Goal: Task Accomplishment & Management: Use online tool/utility

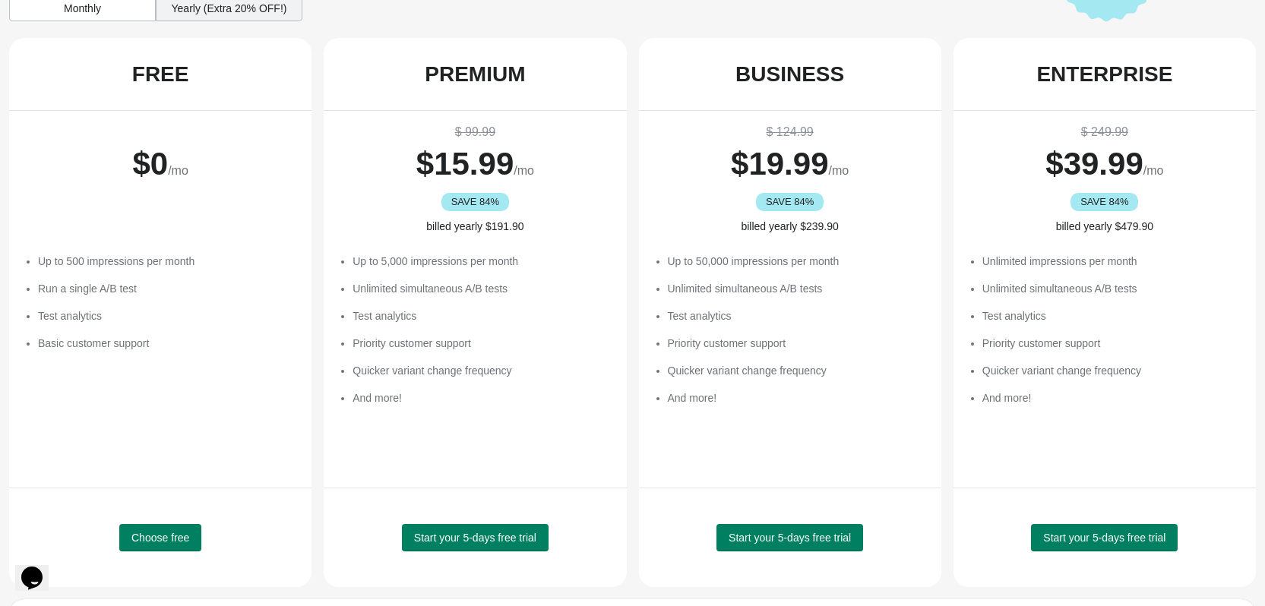
scroll to position [87, 0]
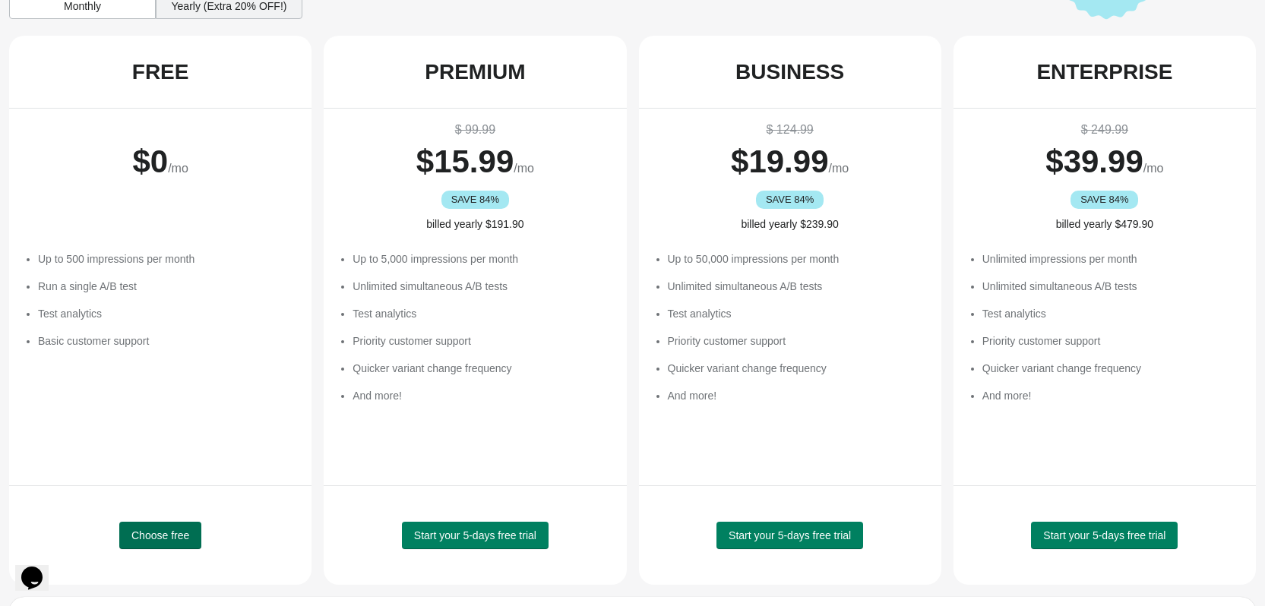
click at [161, 543] on button "Choose free" at bounding box center [160, 535] width 82 height 27
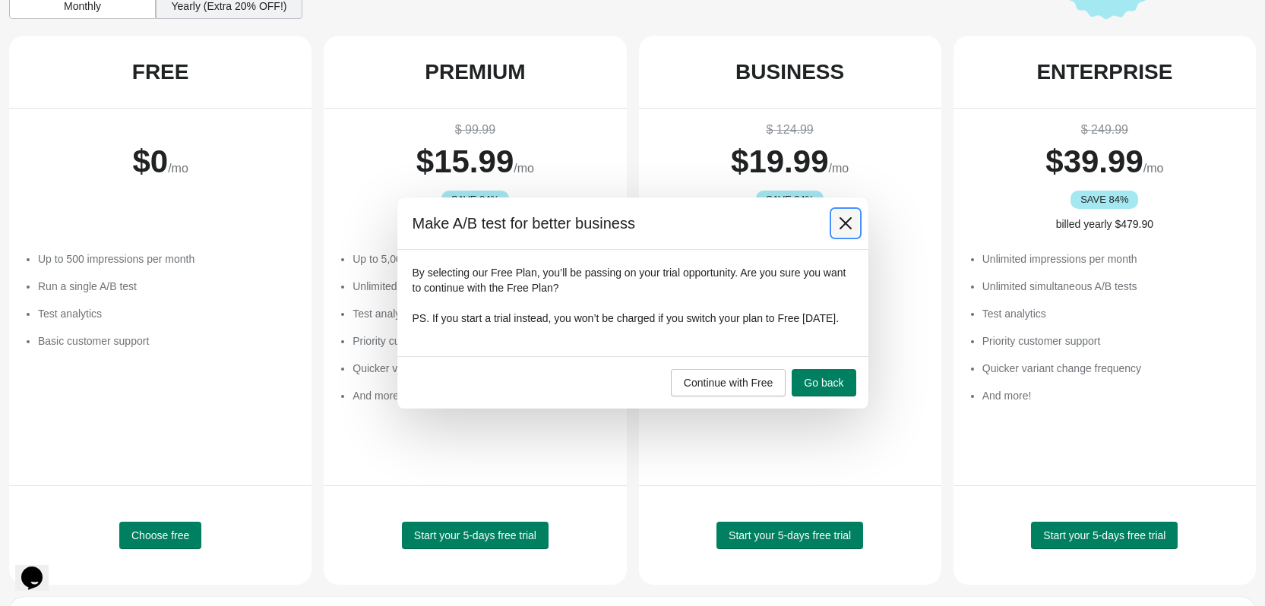
click at [850, 218] on icon at bounding box center [845, 223] width 15 height 15
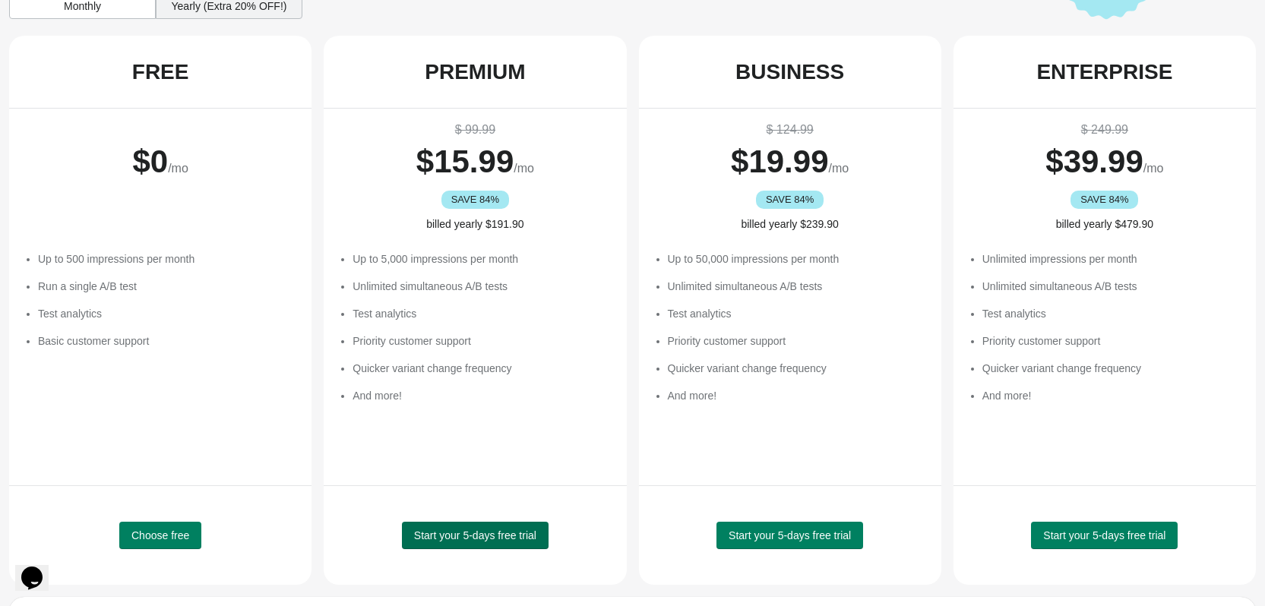
click at [484, 541] on span "Start your 5-days free trial" at bounding box center [475, 536] width 122 height 12
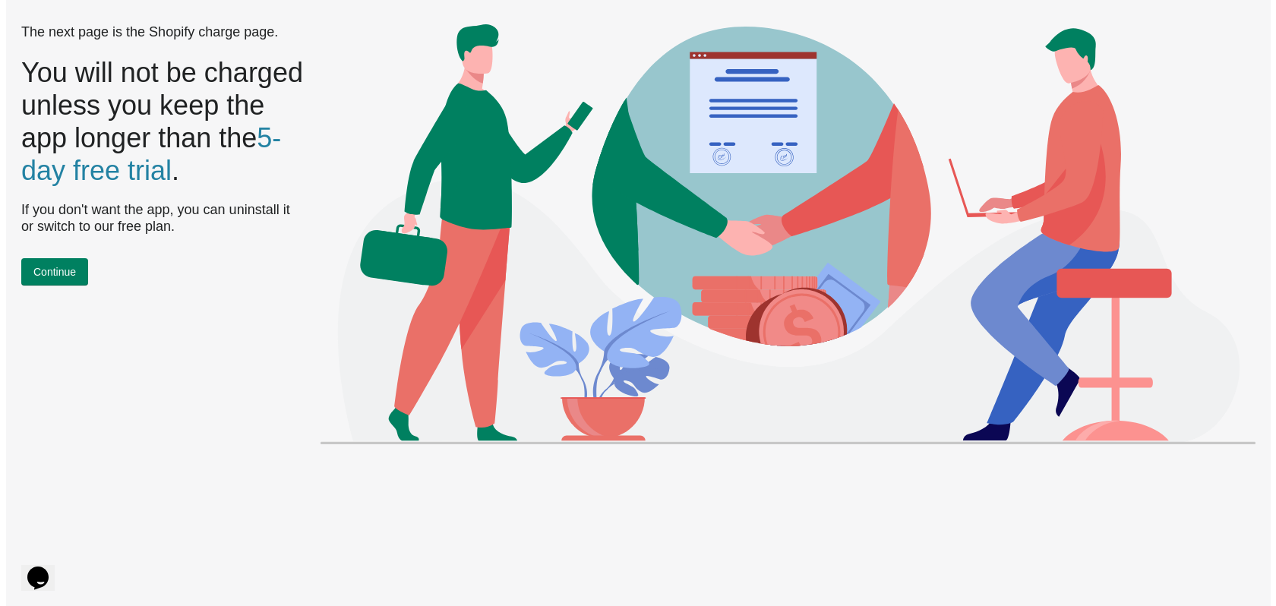
scroll to position [0, 0]
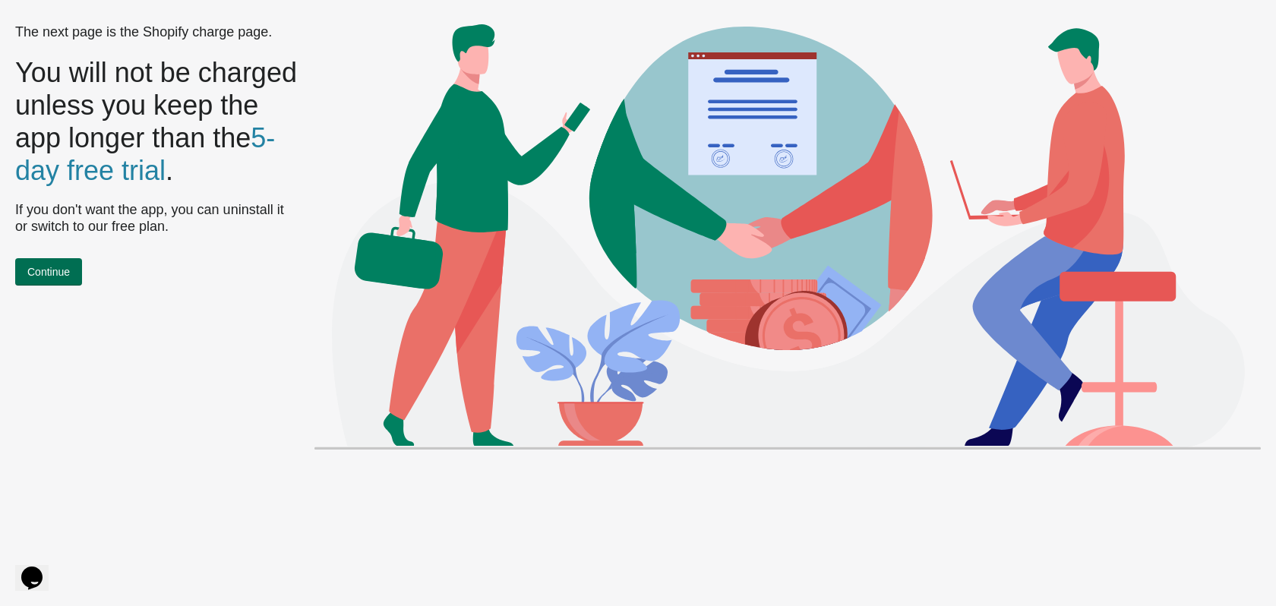
click at [62, 278] on span "Continue" at bounding box center [48, 272] width 43 height 12
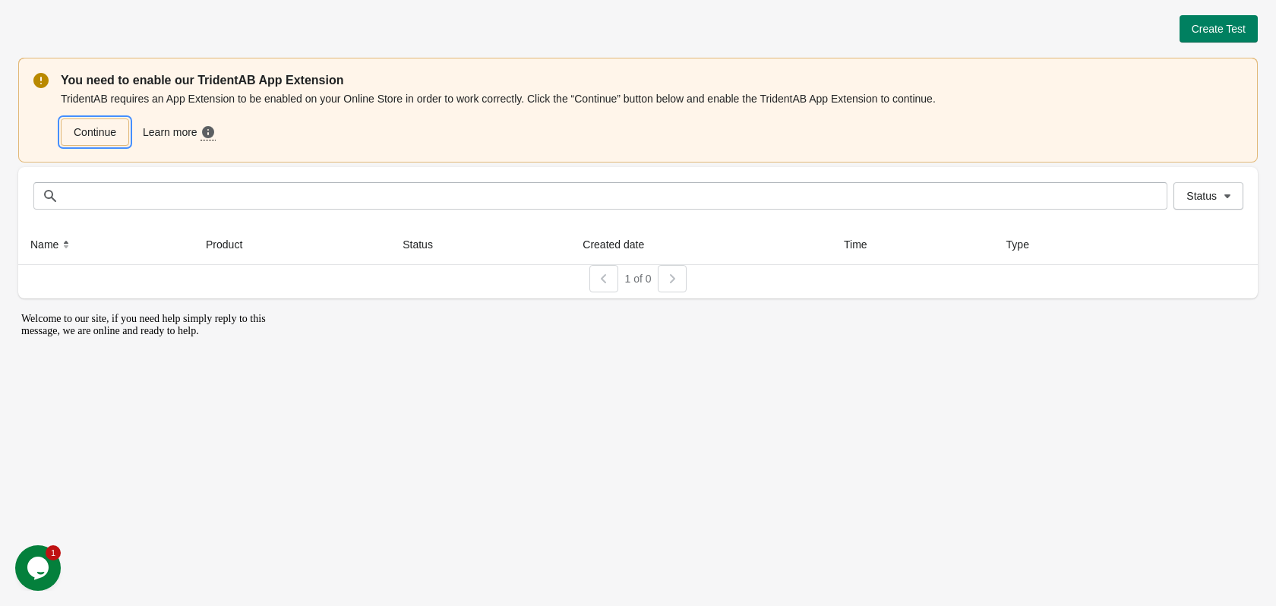
drag, startPoint x: 71, startPoint y: 134, endPoint x: 106, endPoint y: 175, distance: 52.8
click at [71, 134] on link "Continue" at bounding box center [95, 132] width 68 height 27
click at [93, 144] on link "Continue" at bounding box center [95, 132] width 68 height 27
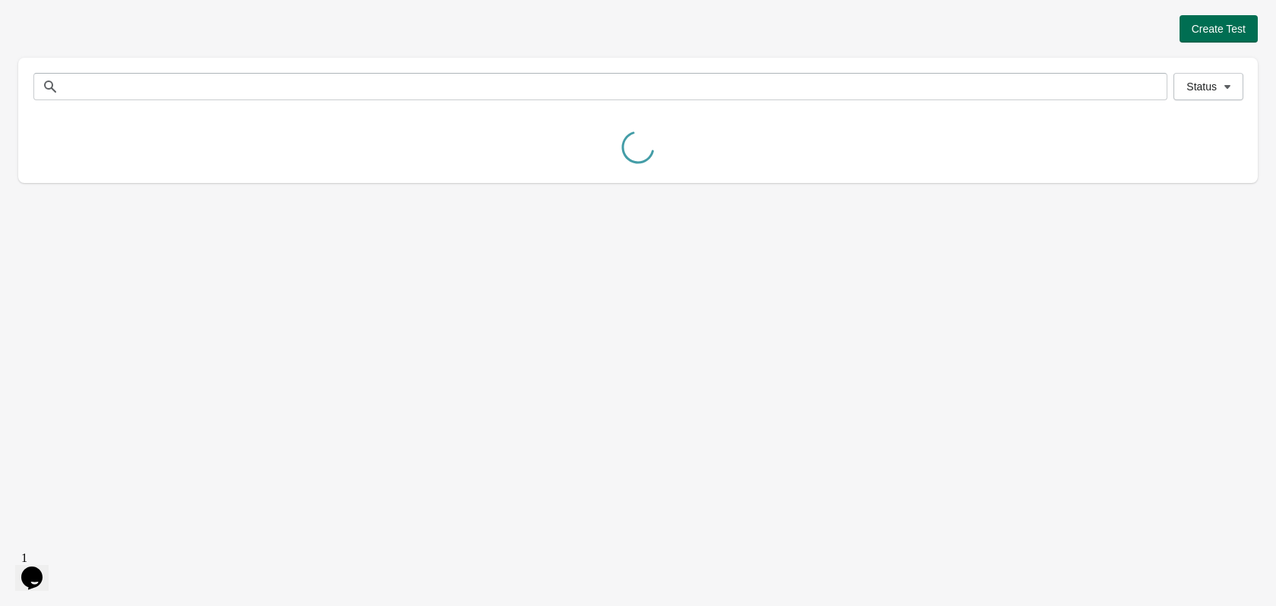
click at [1210, 37] on button "Create Test" at bounding box center [1219, 28] width 78 height 27
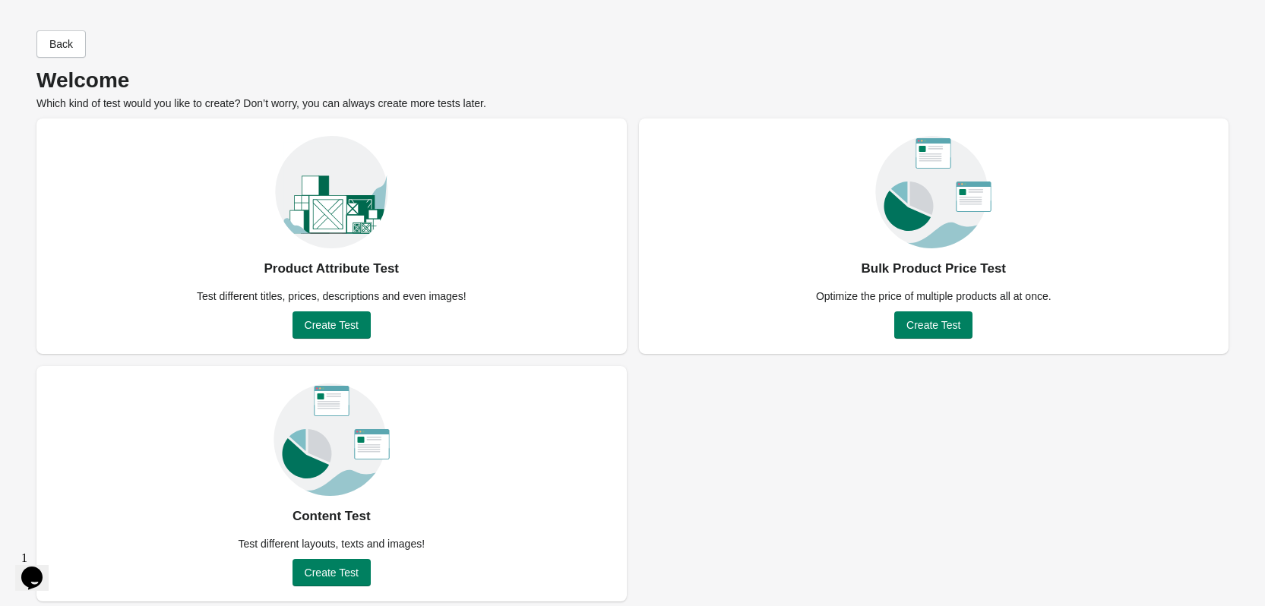
scroll to position [8, 0]
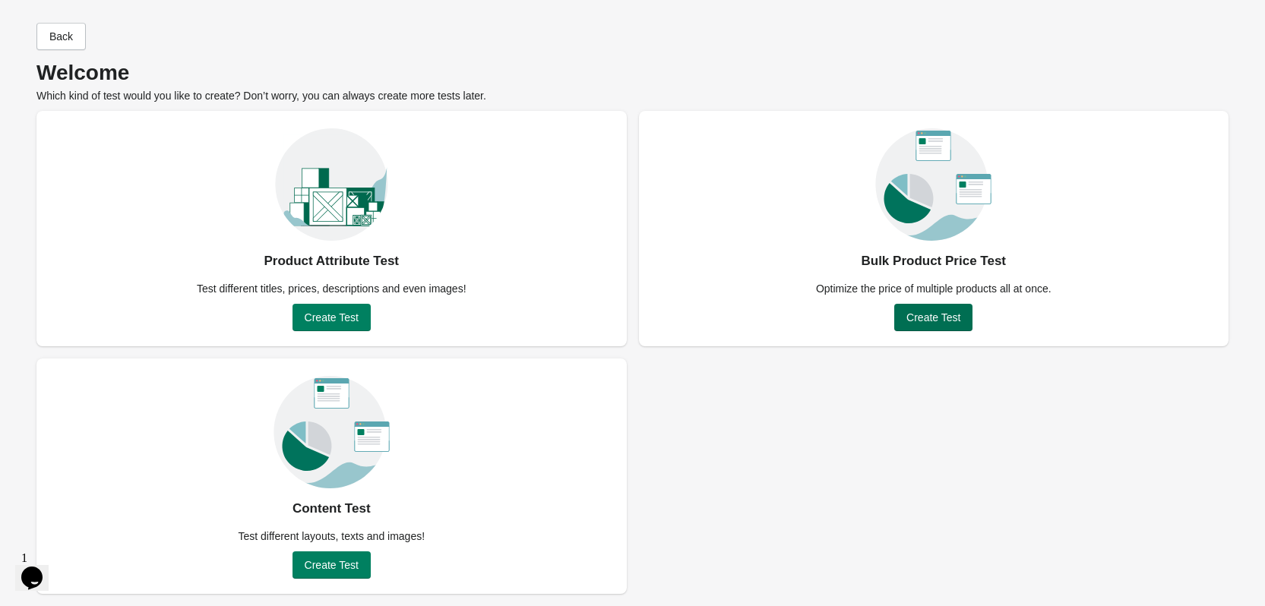
click at [934, 320] on span "Create Test" at bounding box center [933, 317] width 54 height 12
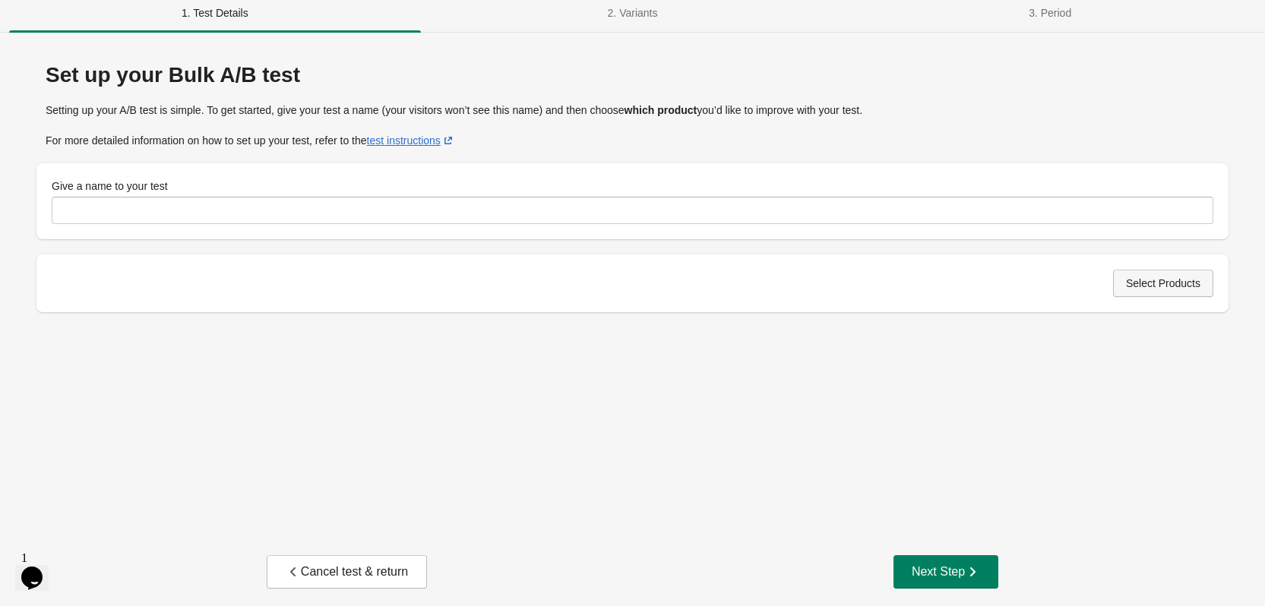
click at [1166, 277] on span "Select Products" at bounding box center [1163, 283] width 74 height 12
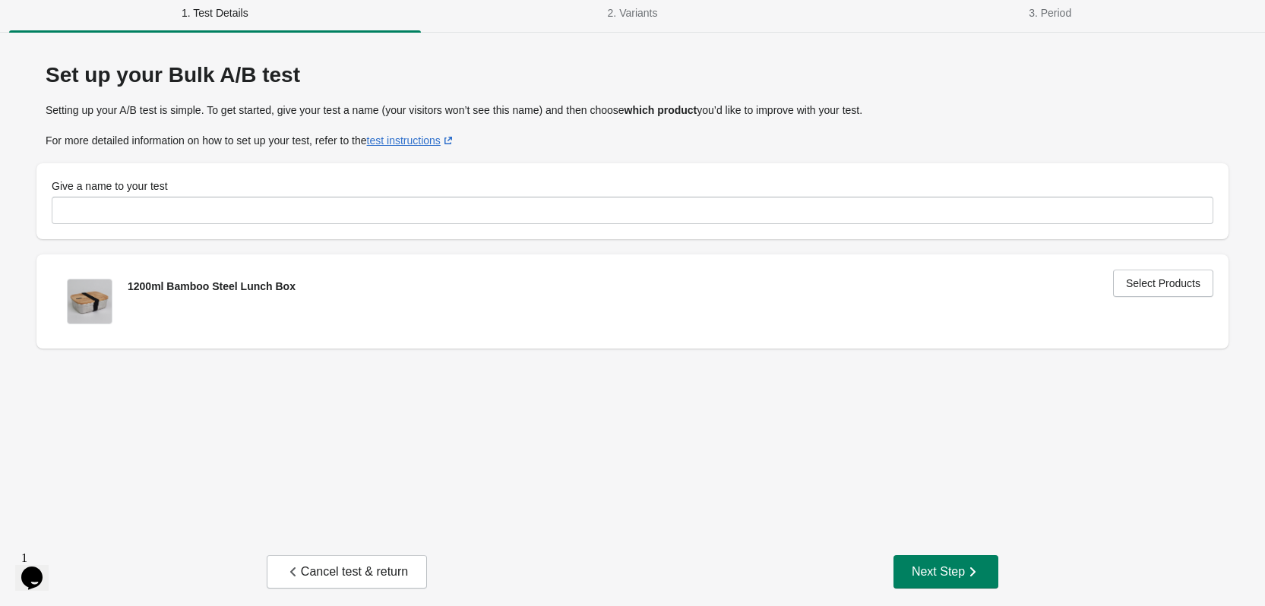
click at [626, 194] on div "Give a name to your test" at bounding box center [633, 202] width 1162 height 46
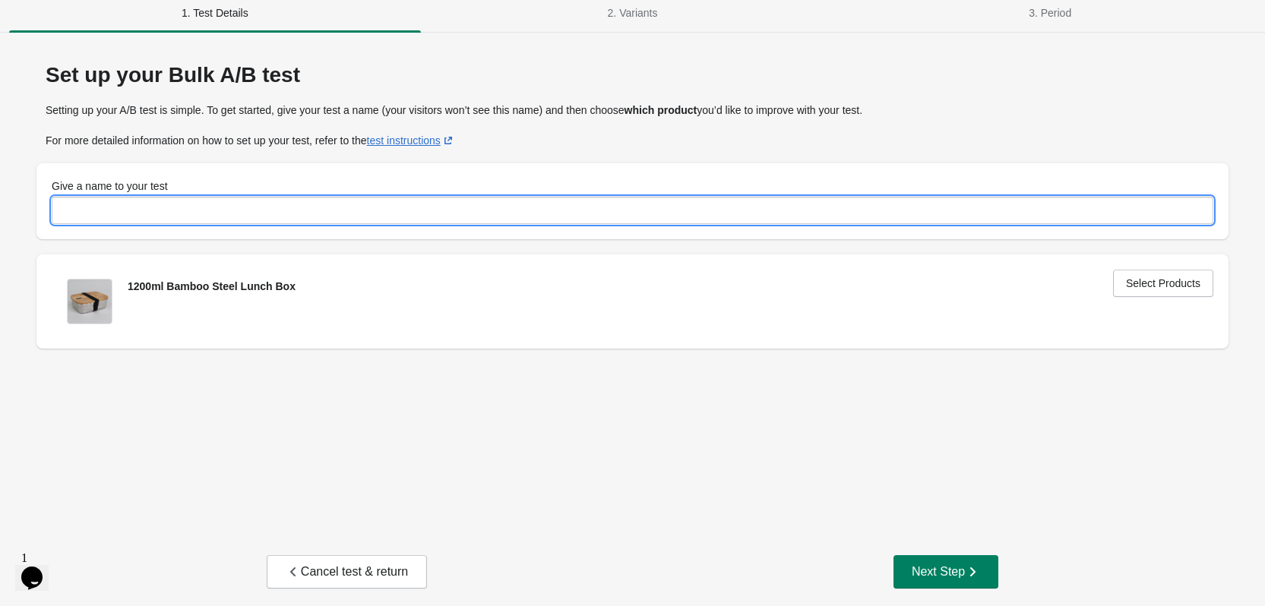
click at [558, 223] on input "Give a name to your test" at bounding box center [633, 210] width 1162 height 27
type input "********"
click at [954, 555] on div "Set up your Bulk A/B test Setting up your A/B test is simple. To get started, g…" at bounding box center [632, 330] width 1228 height 564
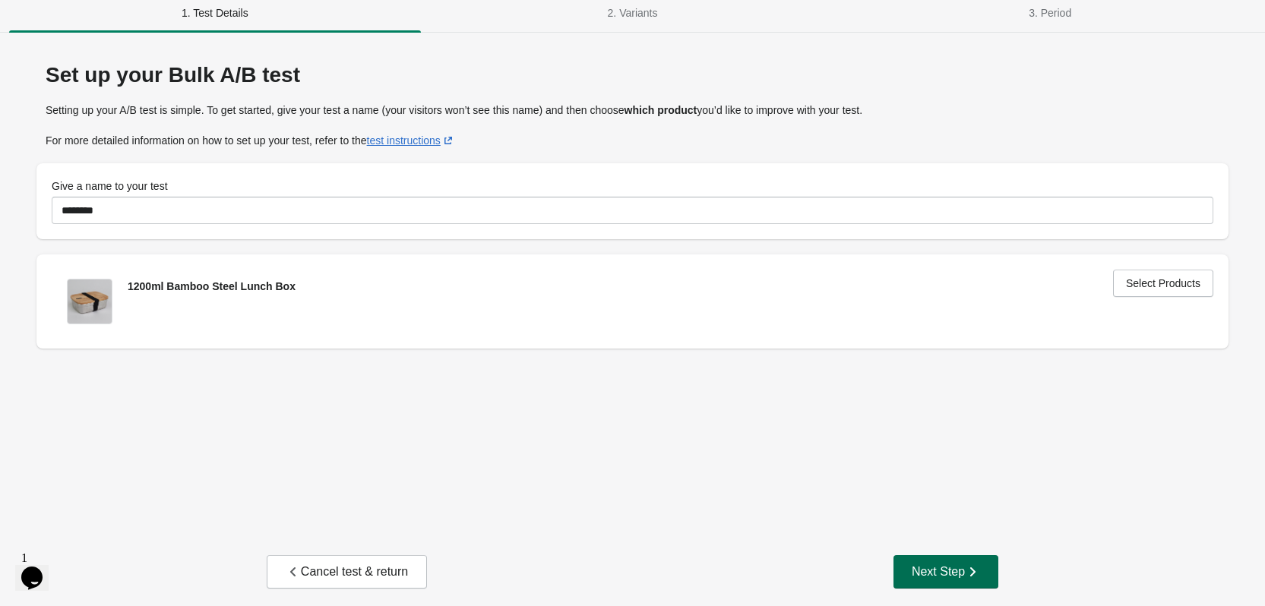
click at [940, 565] on div "Next Step" at bounding box center [946, 571] width 68 height 15
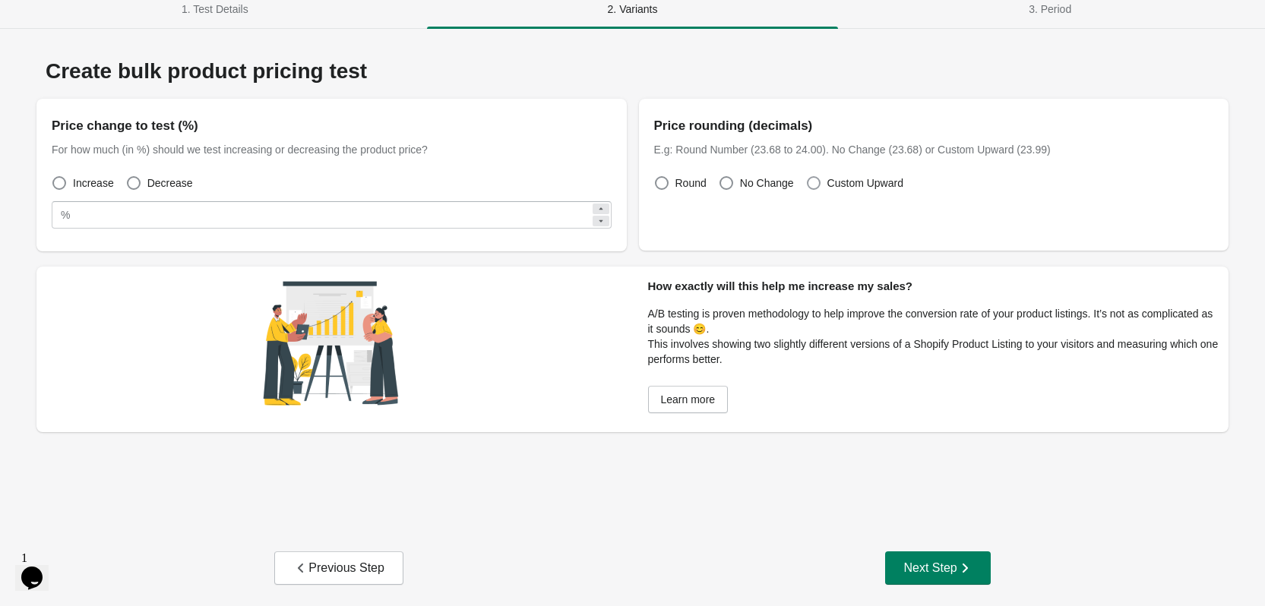
scroll to position [19, 0]
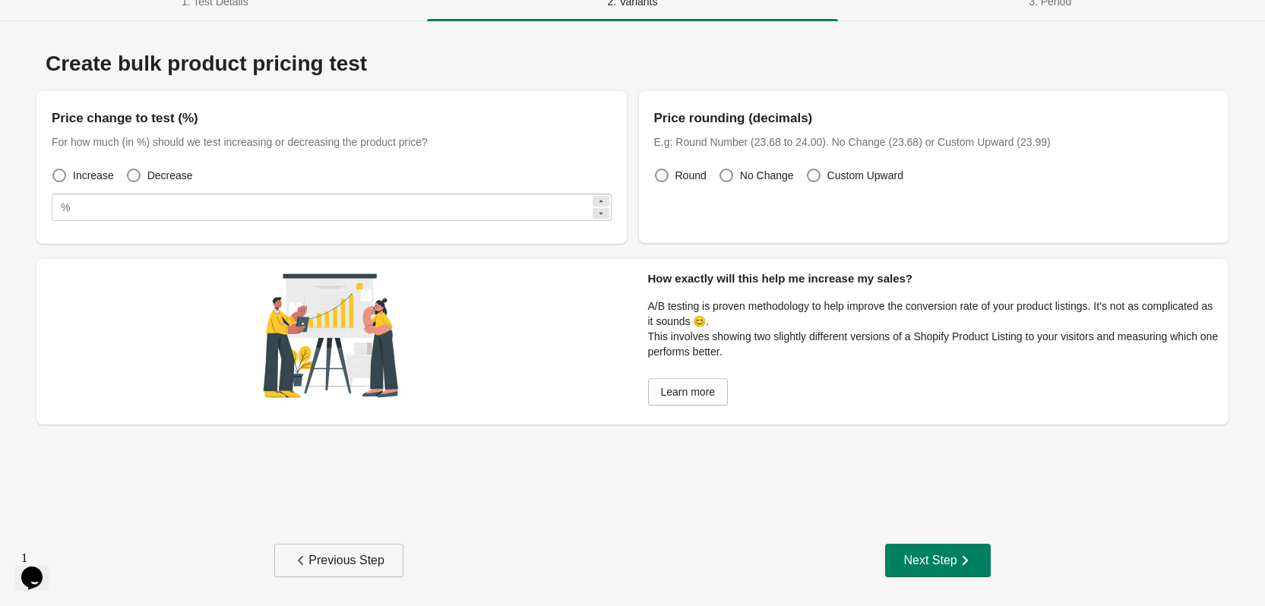
click at [370, 558] on div "Previous Step" at bounding box center [338, 560] width 91 height 15
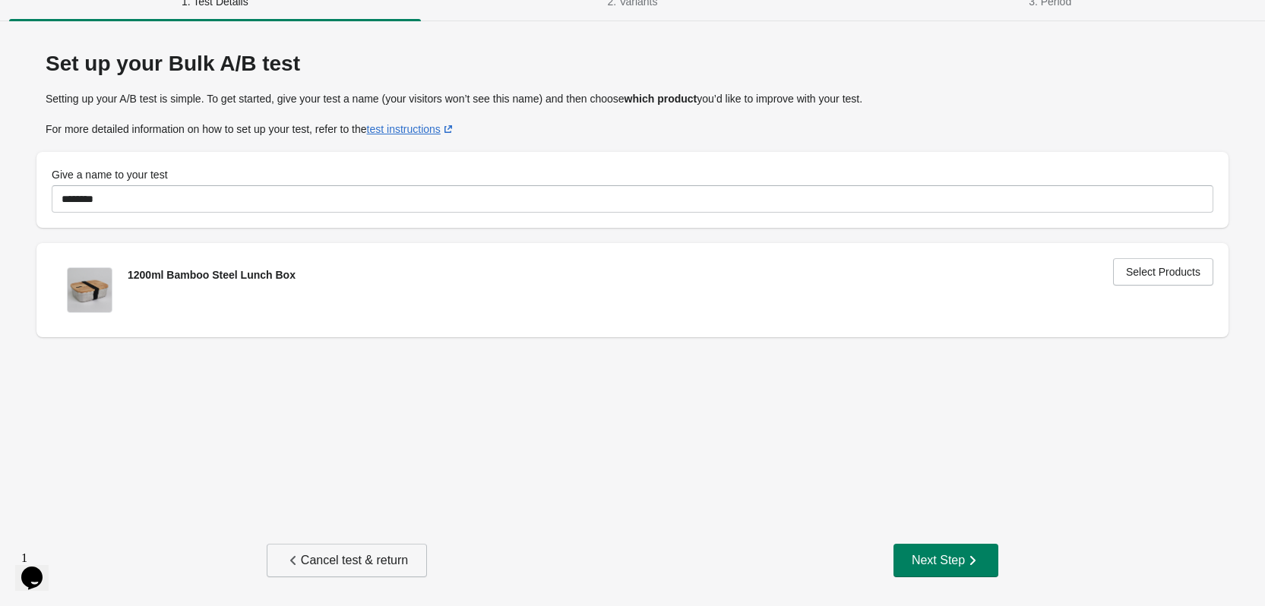
click at [328, 558] on div "Cancel test & return" at bounding box center [347, 560] width 122 height 15
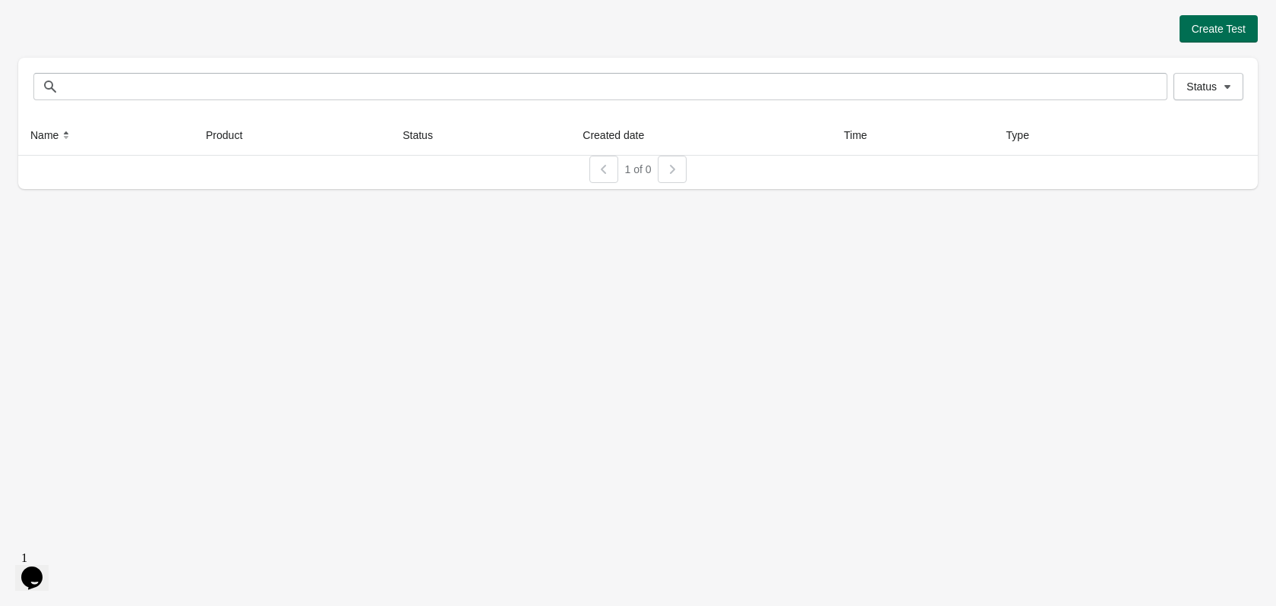
click at [1216, 32] on span "Create Test" at bounding box center [1219, 29] width 54 height 12
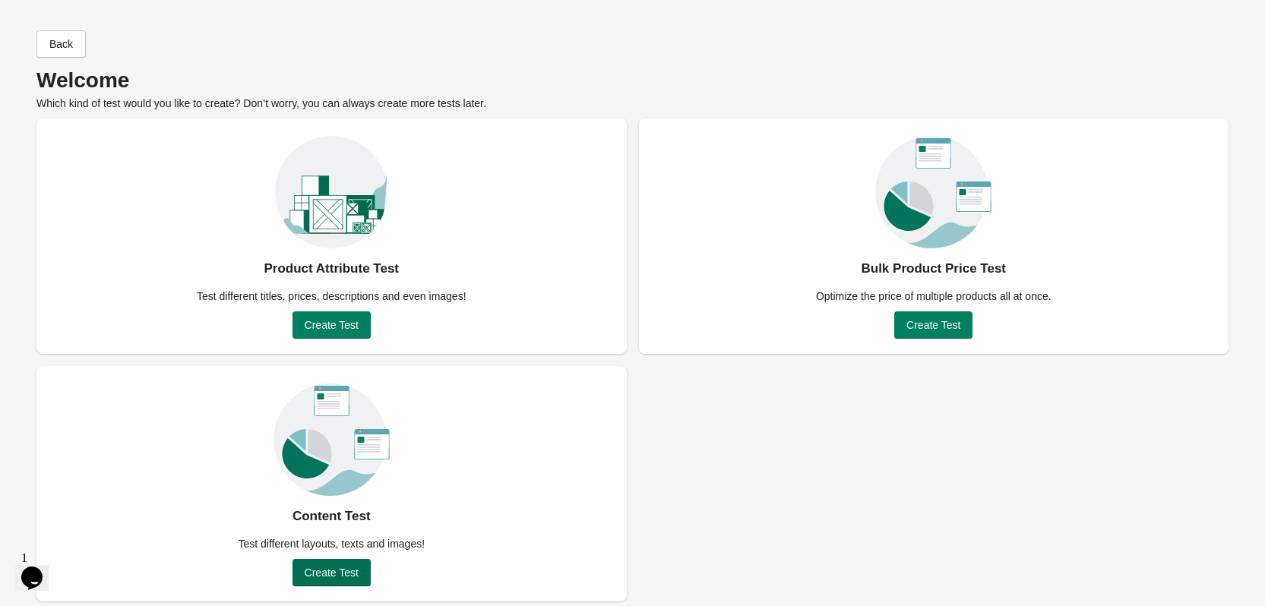
click at [339, 575] on span "Create Test" at bounding box center [332, 573] width 54 height 12
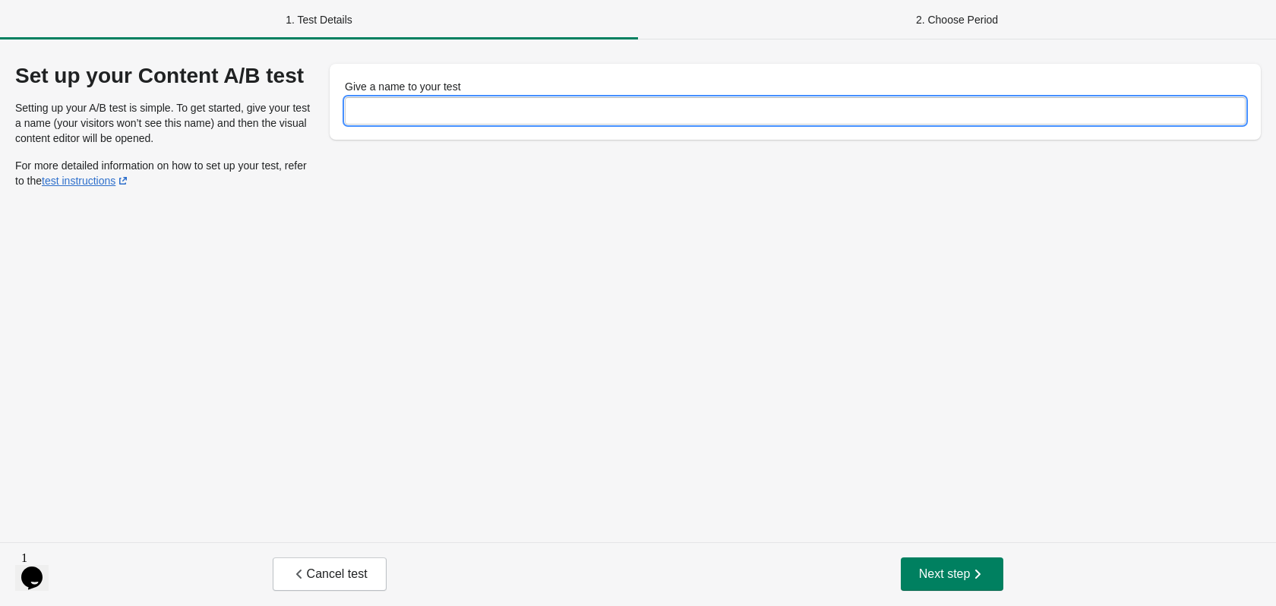
click at [558, 114] on input "Give a name to your test" at bounding box center [795, 110] width 901 height 27
type input "****"
click at [948, 580] on span "Next step" at bounding box center [952, 574] width 67 height 15
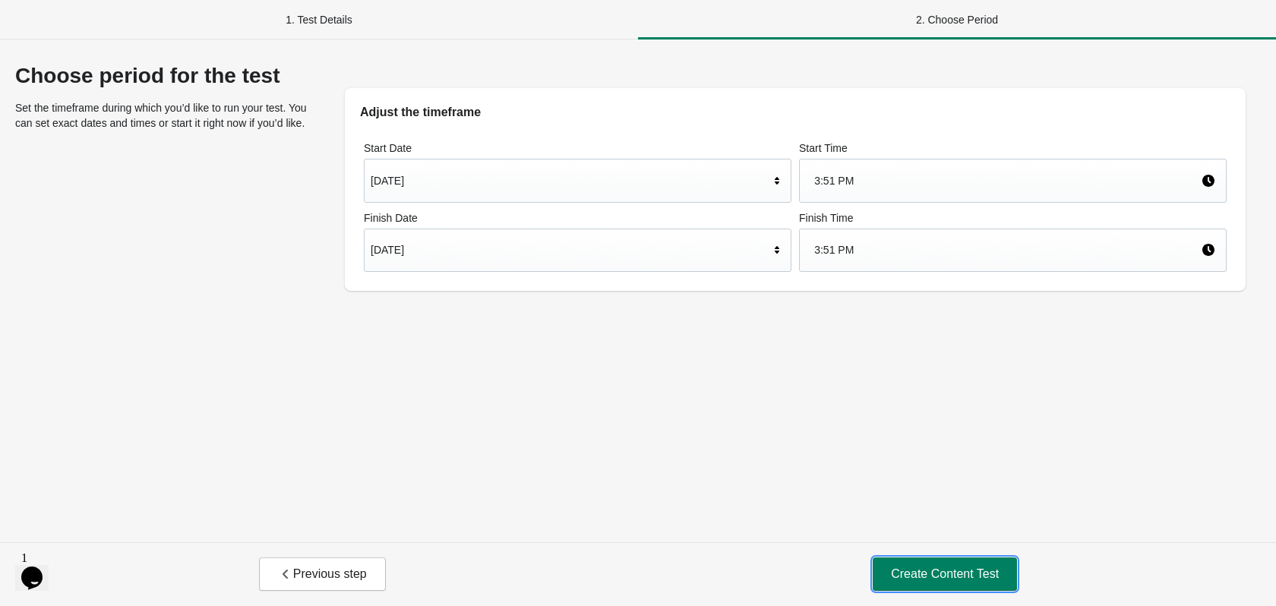
drag, startPoint x: 925, startPoint y: 575, endPoint x: 751, endPoint y: 496, distance: 191.1
click at [924, 571] on span "Create Content Test" at bounding box center [945, 574] width 108 height 15
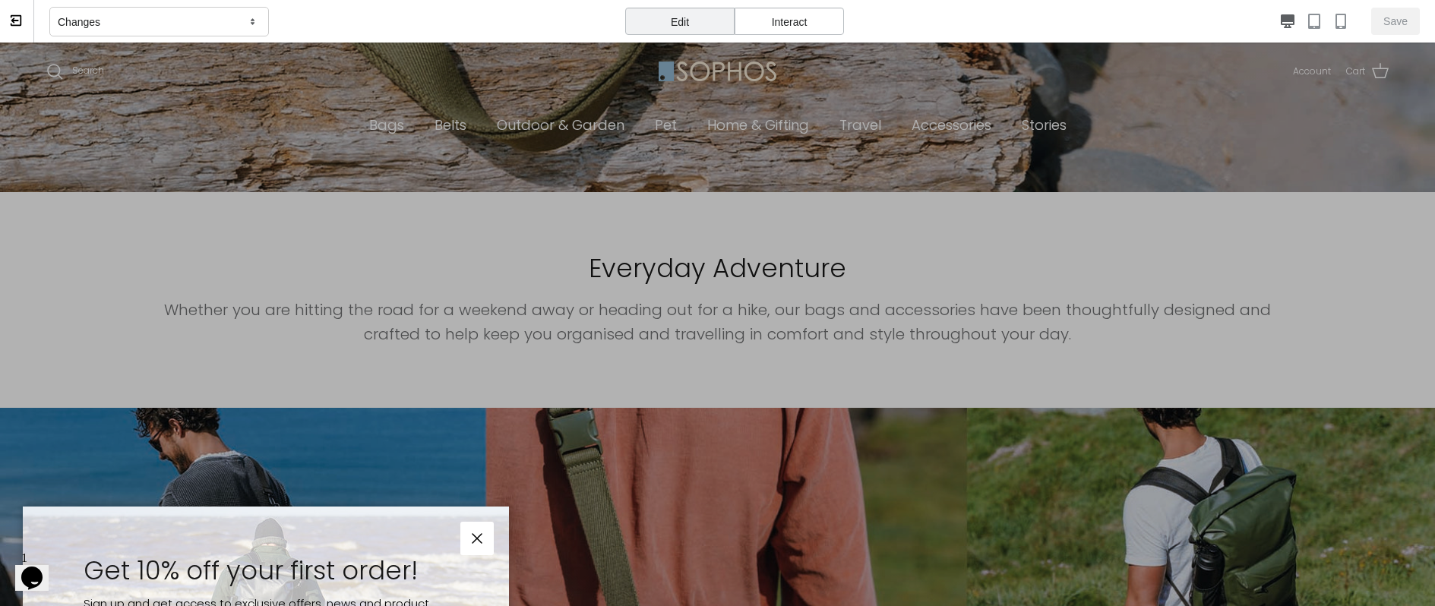
click at [21, 21] on icon at bounding box center [16, 20] width 11 height 11
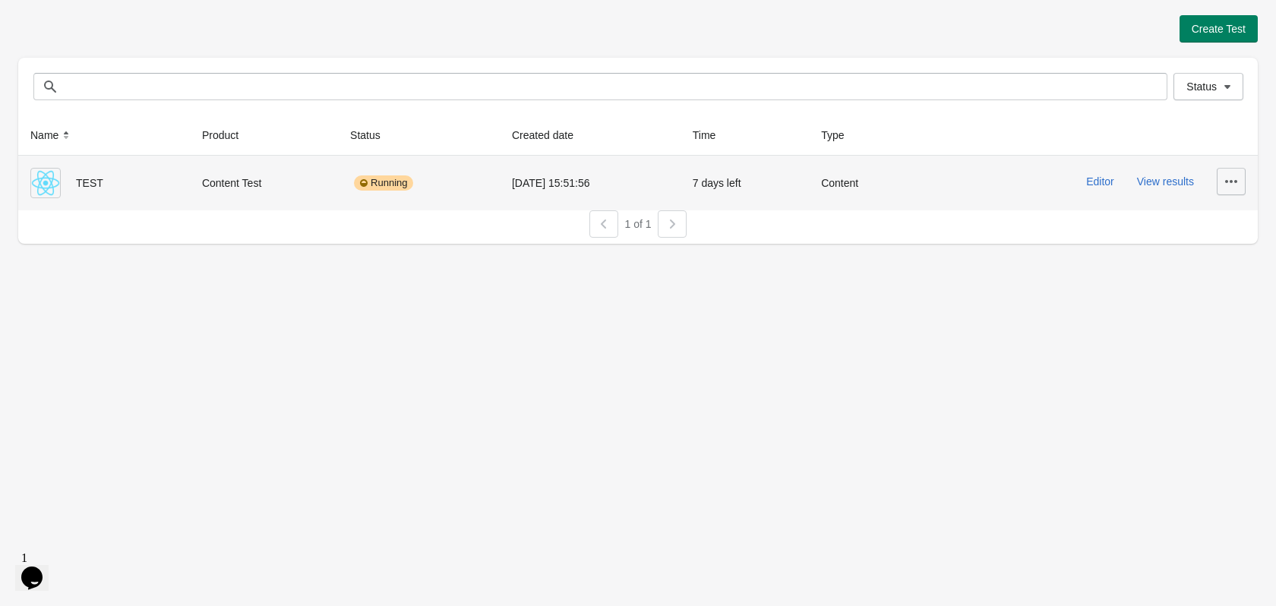
click at [1224, 177] on icon "button" at bounding box center [1231, 181] width 15 height 15
click at [1219, 208] on button "Delete" at bounding box center [1218, 220] width 43 height 31
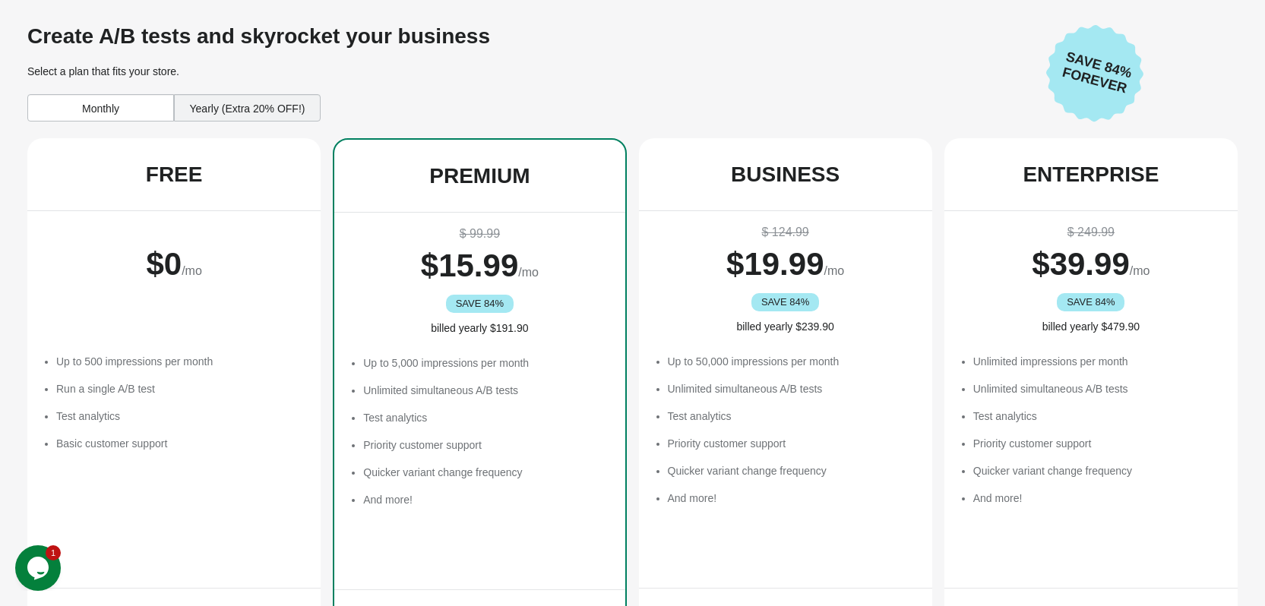
scroll to position [295, 0]
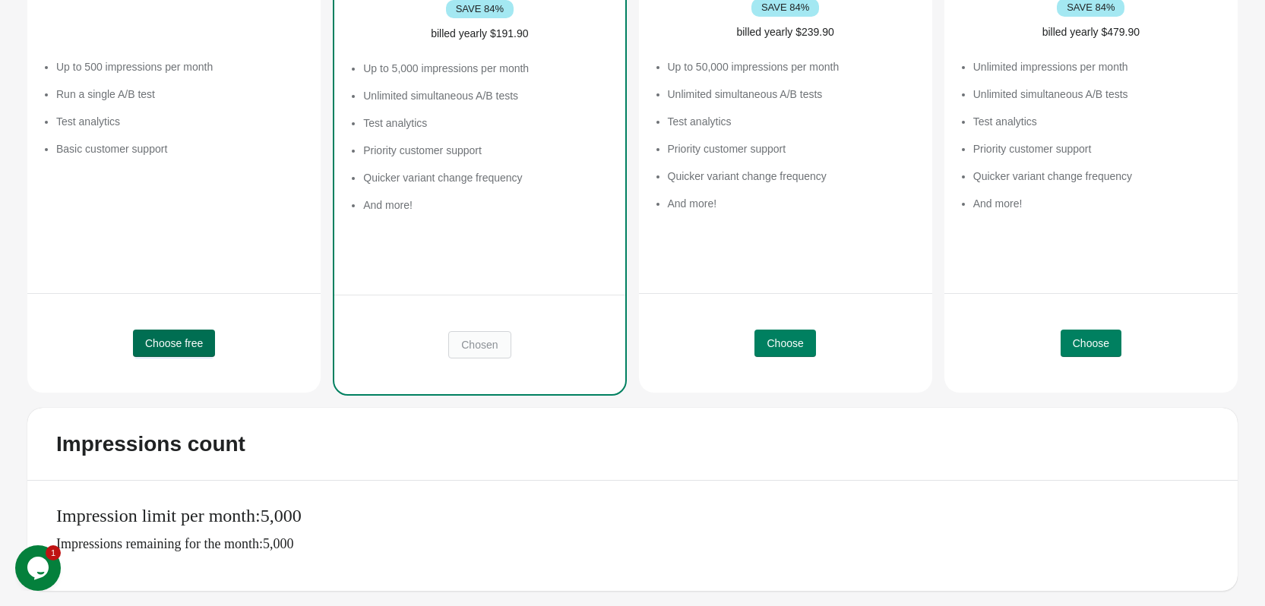
click at [169, 343] on span "Choose free" at bounding box center [174, 343] width 58 height 12
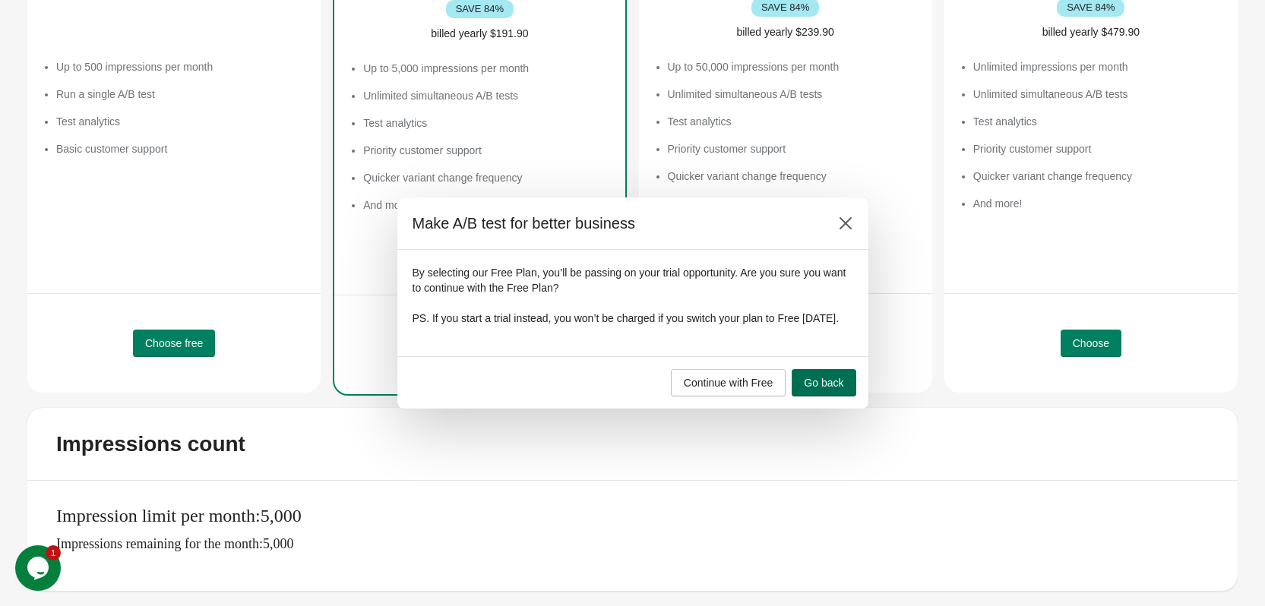
click at [839, 387] on span "Go back" at bounding box center [824, 383] width 40 height 12
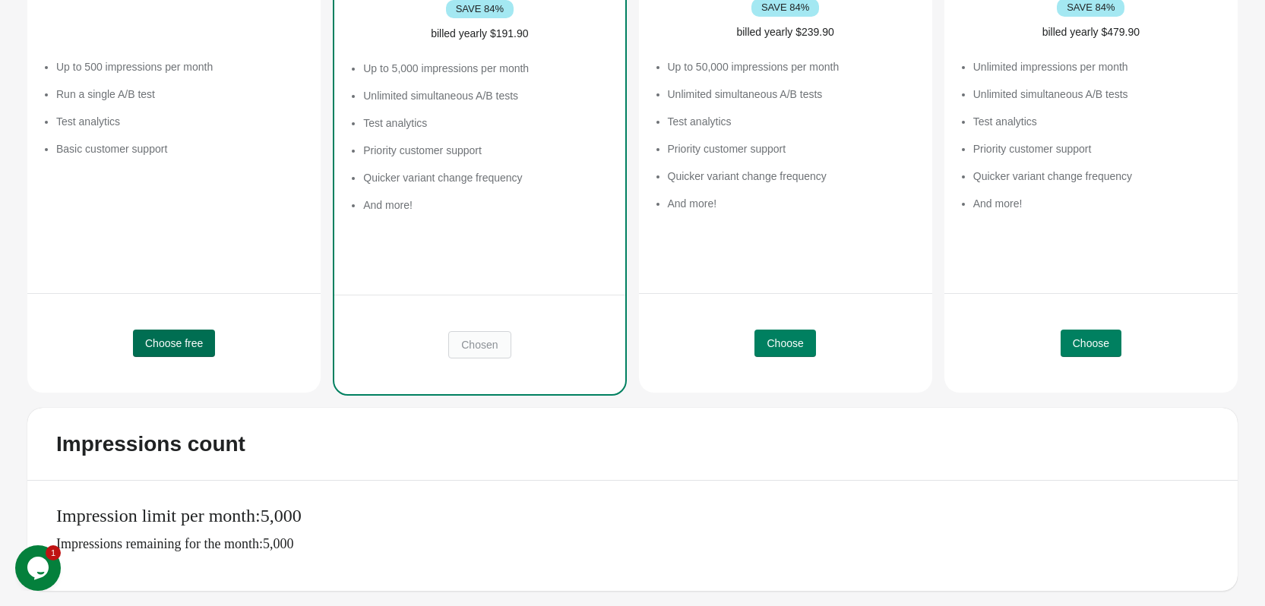
click at [175, 356] on button "Choose free" at bounding box center [174, 343] width 82 height 27
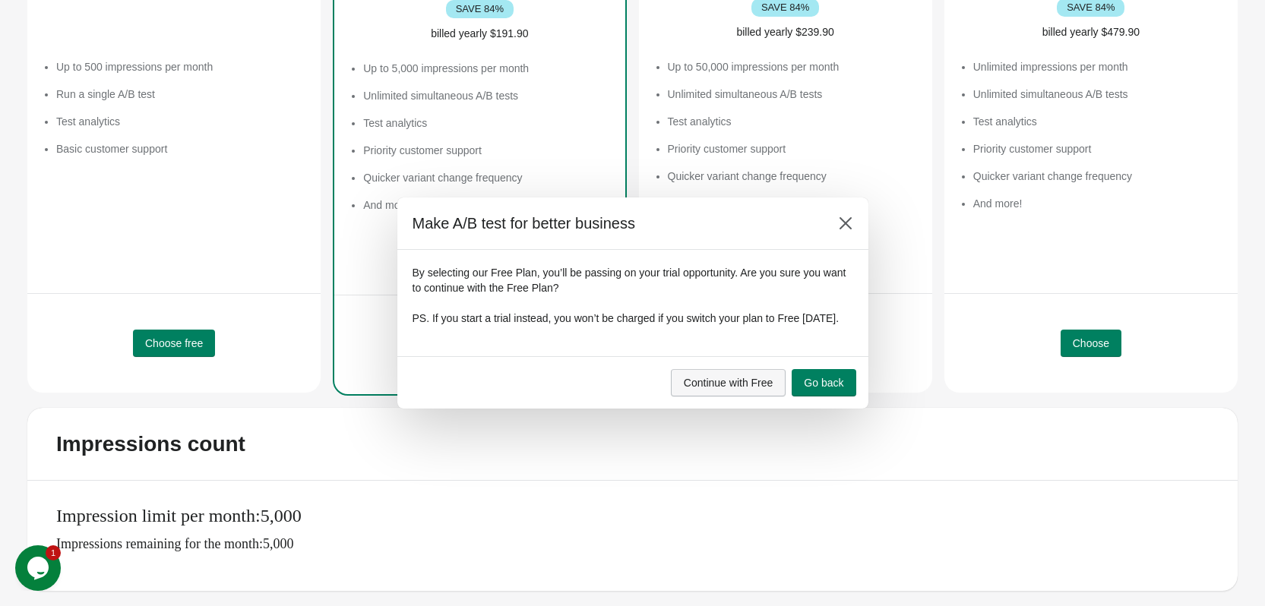
click at [762, 387] on span "Continue with Free" at bounding box center [729, 383] width 90 height 12
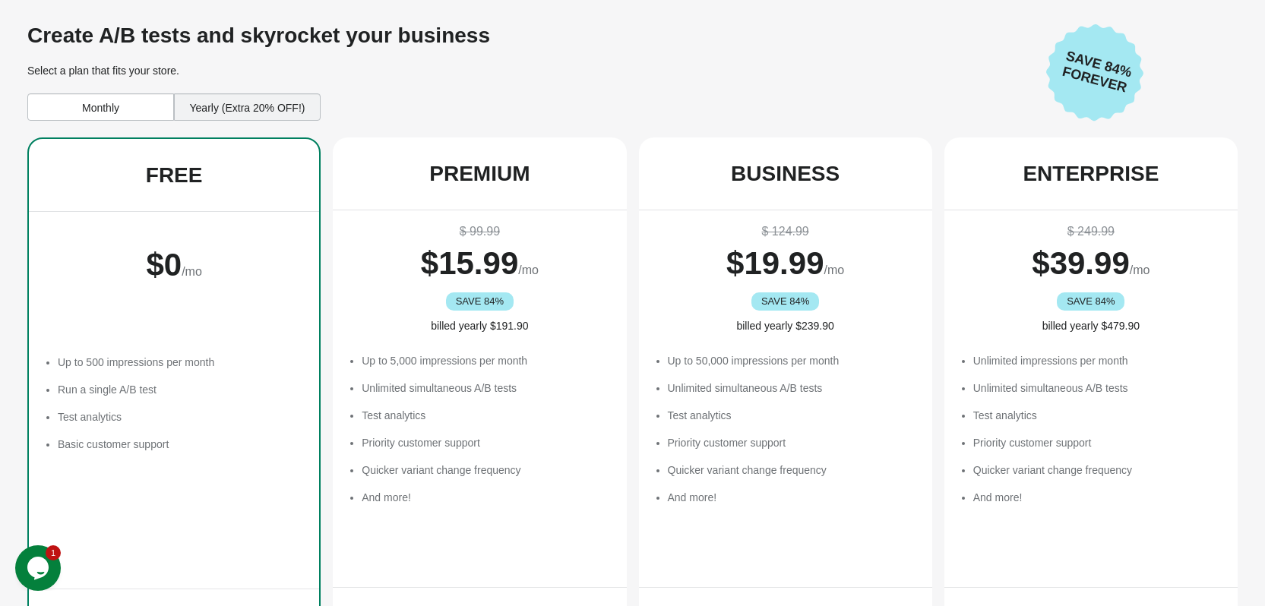
scroll to position [0, 0]
